Goal: Task Accomplishment & Management: Use online tool/utility

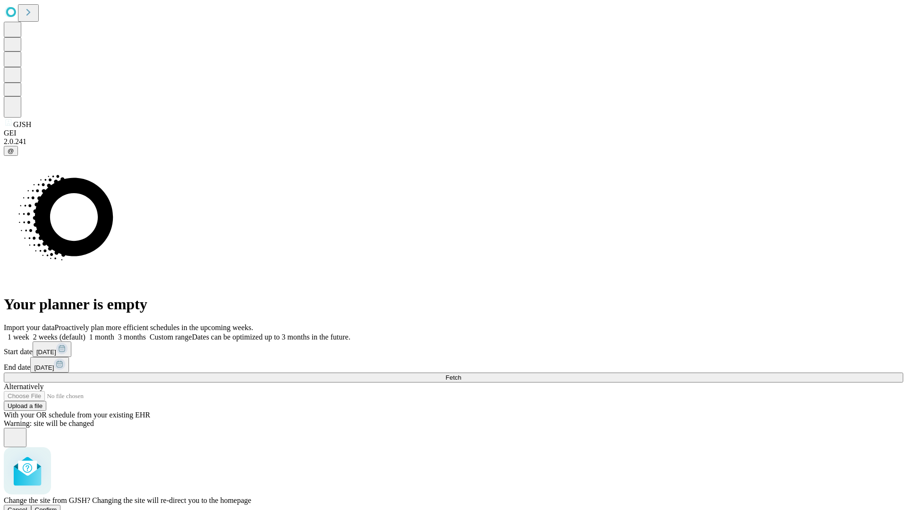
click at [57, 507] on span "Confirm" at bounding box center [46, 510] width 22 height 7
click at [86, 333] on label "2 weeks (default)" at bounding box center [57, 337] width 56 height 8
click at [461, 374] on span "Fetch" at bounding box center [454, 377] width 16 height 7
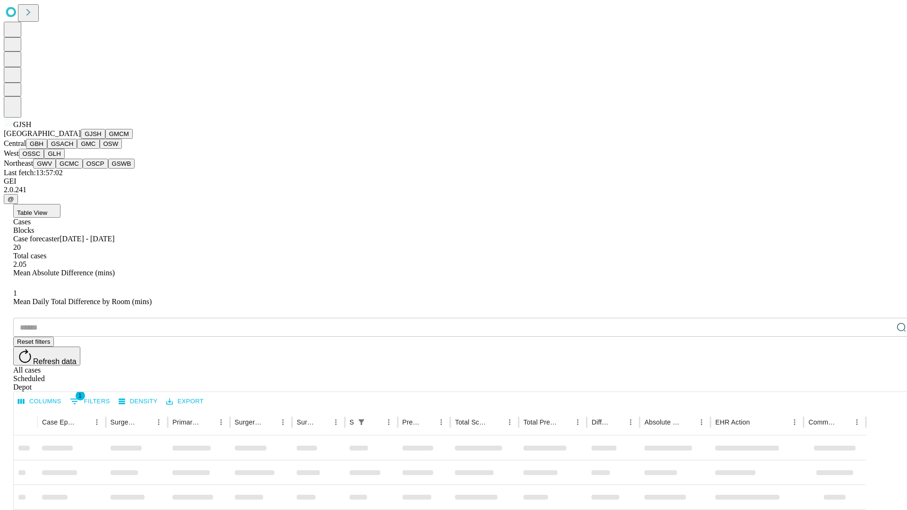
click at [105, 139] on button "GMCM" at bounding box center [118, 134] width 27 height 10
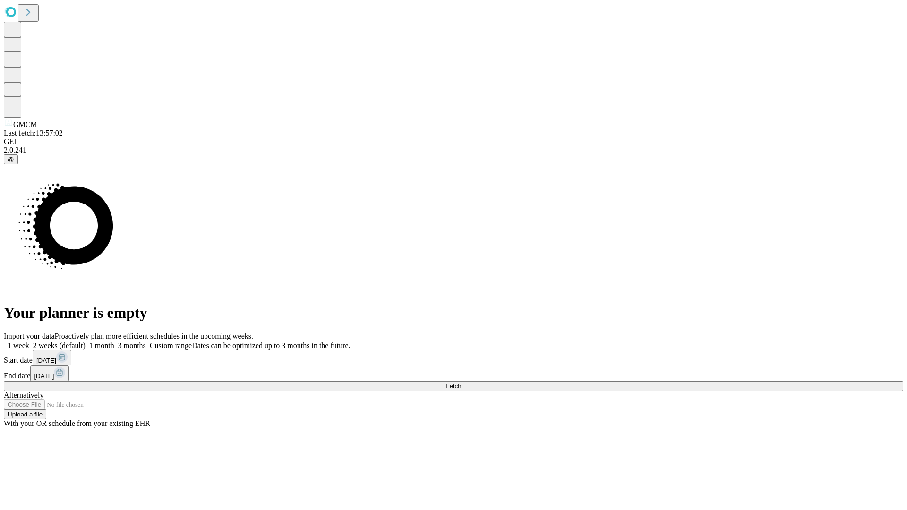
click at [86, 342] on label "2 weeks (default)" at bounding box center [57, 346] width 56 height 8
click at [461, 383] on span "Fetch" at bounding box center [454, 386] width 16 height 7
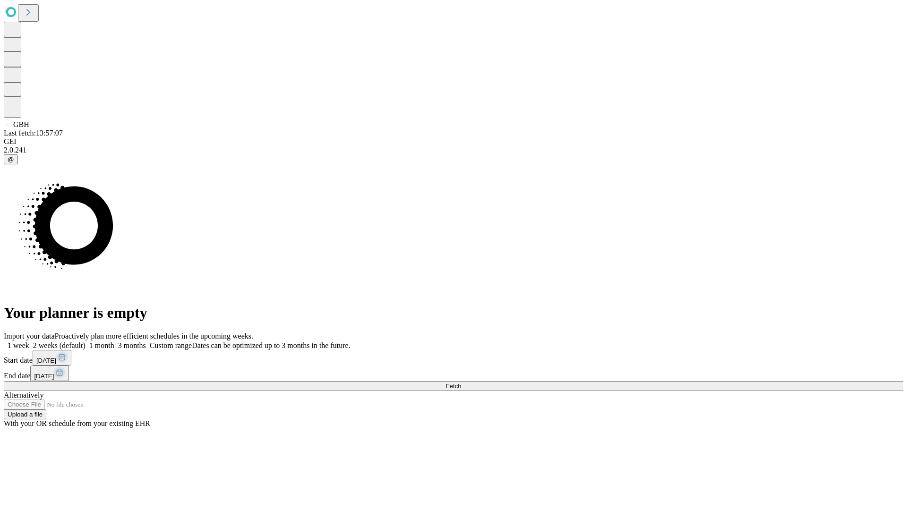
click at [86, 342] on label "2 weeks (default)" at bounding box center [57, 346] width 56 height 8
click at [461, 383] on span "Fetch" at bounding box center [454, 386] width 16 height 7
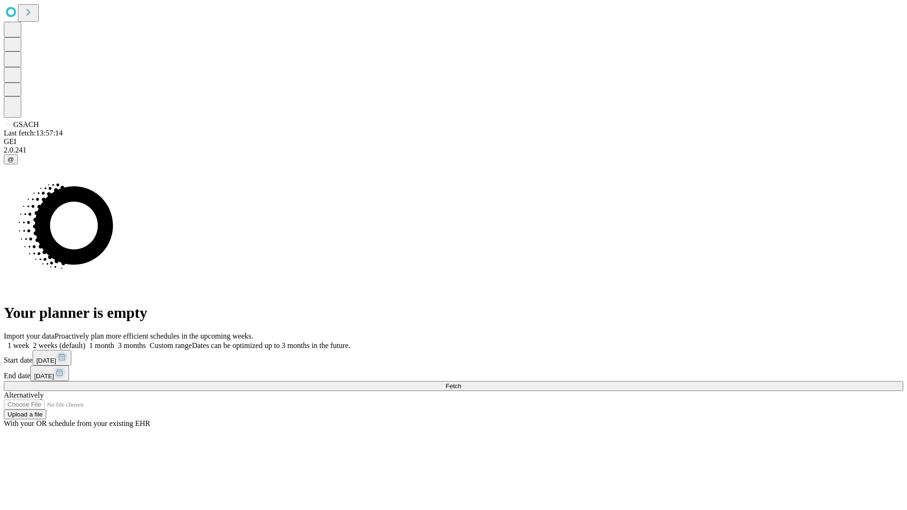
click at [461, 383] on span "Fetch" at bounding box center [454, 386] width 16 height 7
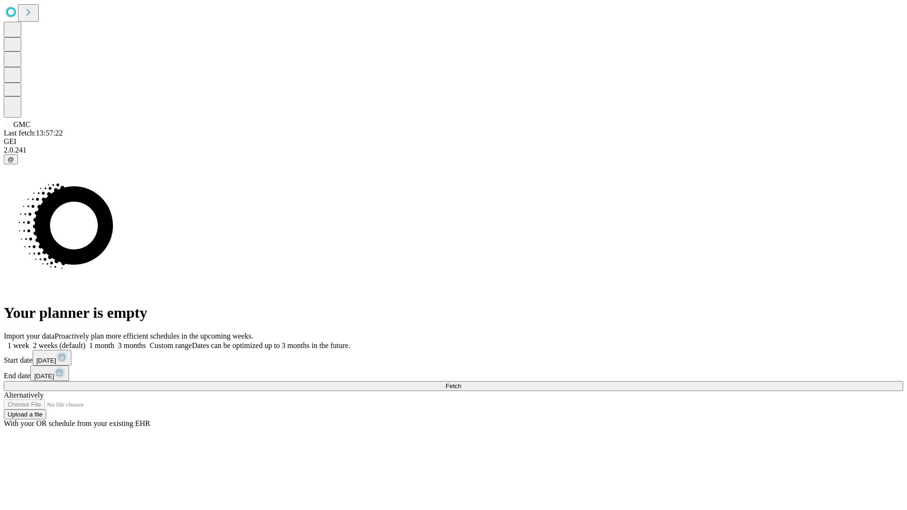
click at [461, 383] on span "Fetch" at bounding box center [454, 386] width 16 height 7
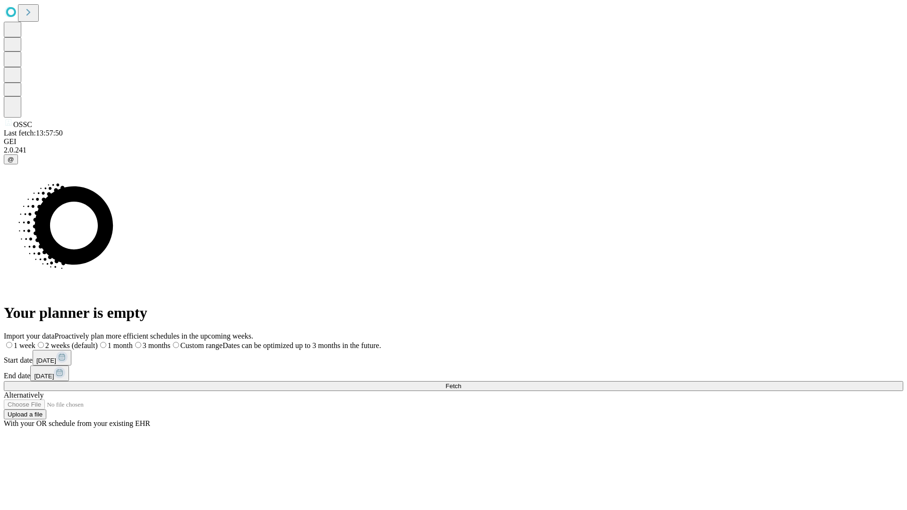
click at [98, 342] on label "2 weeks (default)" at bounding box center [66, 346] width 62 height 8
click at [461, 383] on span "Fetch" at bounding box center [454, 386] width 16 height 7
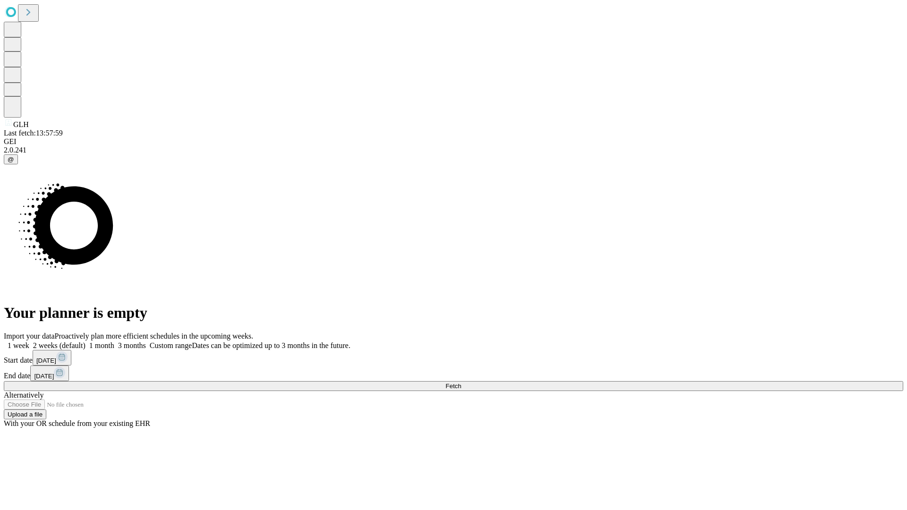
click at [86, 342] on label "2 weeks (default)" at bounding box center [57, 346] width 56 height 8
click at [461, 383] on span "Fetch" at bounding box center [454, 386] width 16 height 7
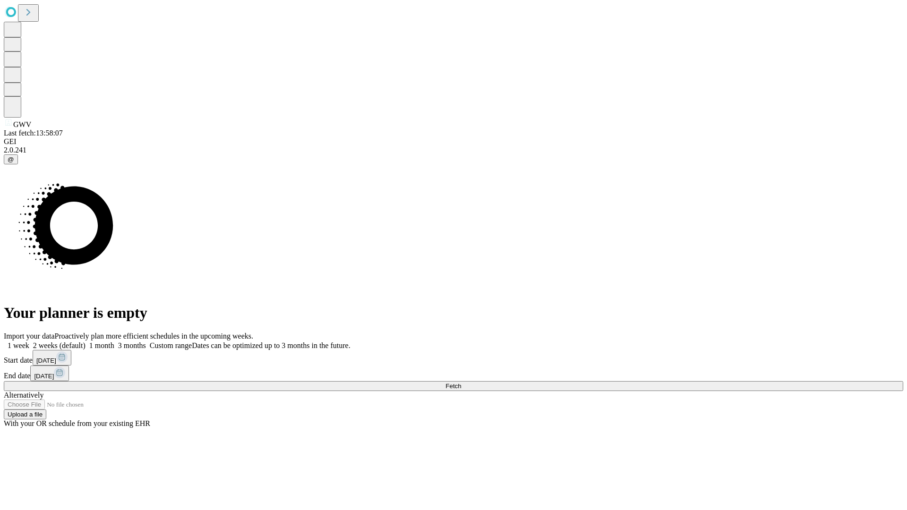
click at [86, 342] on label "2 weeks (default)" at bounding box center [57, 346] width 56 height 8
click at [461, 383] on span "Fetch" at bounding box center [454, 386] width 16 height 7
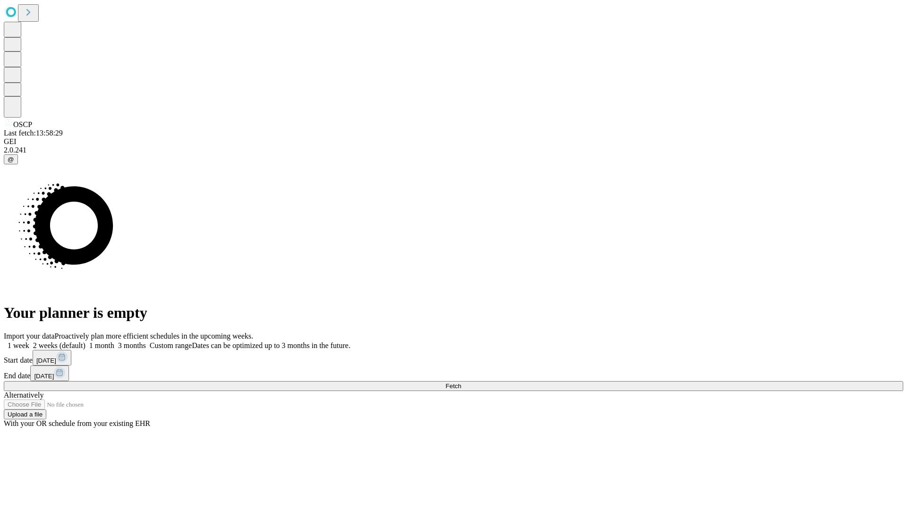
click at [86, 342] on label "2 weeks (default)" at bounding box center [57, 346] width 56 height 8
click at [461, 383] on span "Fetch" at bounding box center [454, 386] width 16 height 7
